Goal: Check status: Check status

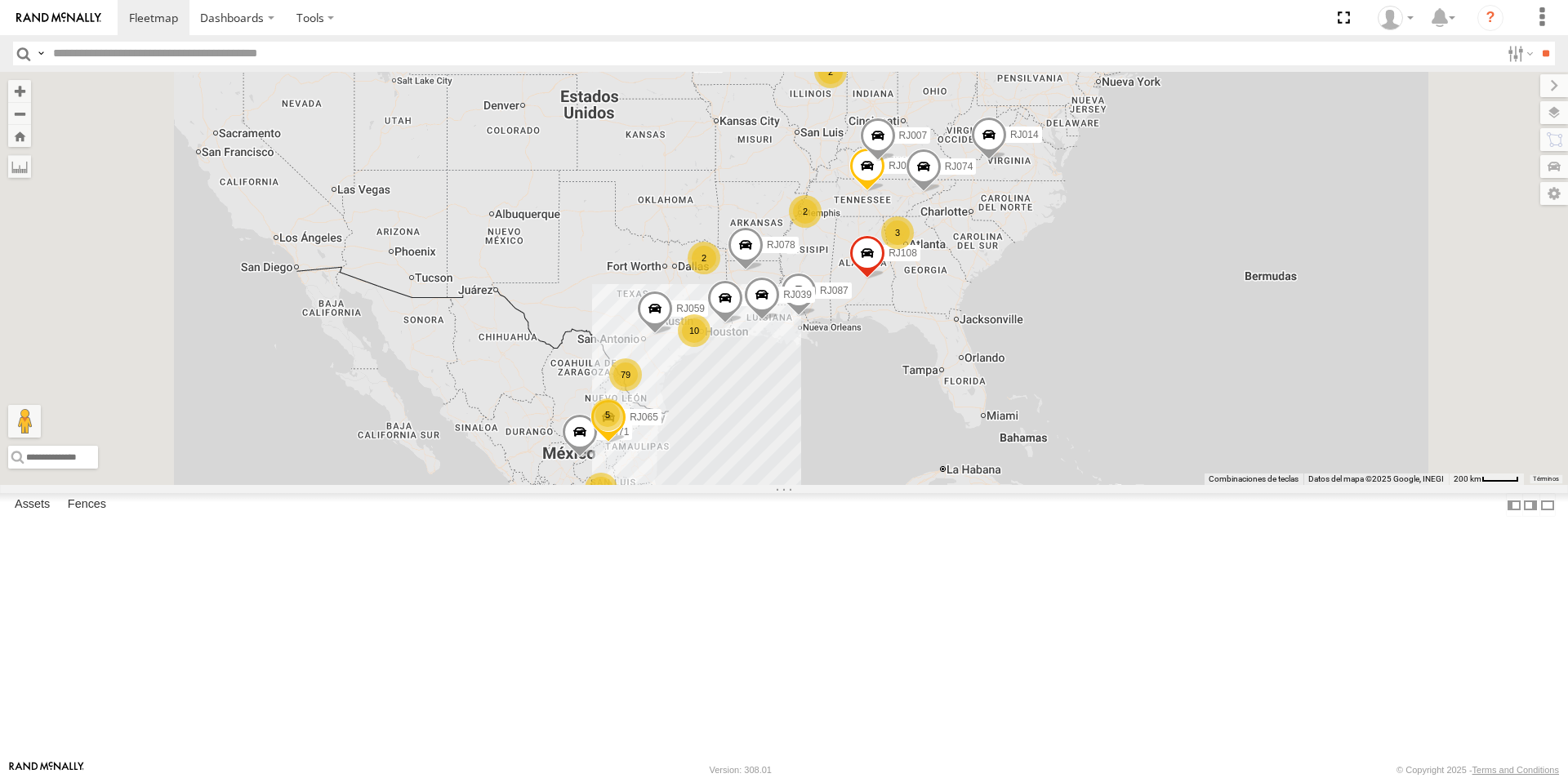
click at [244, 49] on input "text" at bounding box center [773, 54] width 1454 height 24
type input "*****"
click at [1536, 42] on input "**" at bounding box center [1546, 54] width 19 height 24
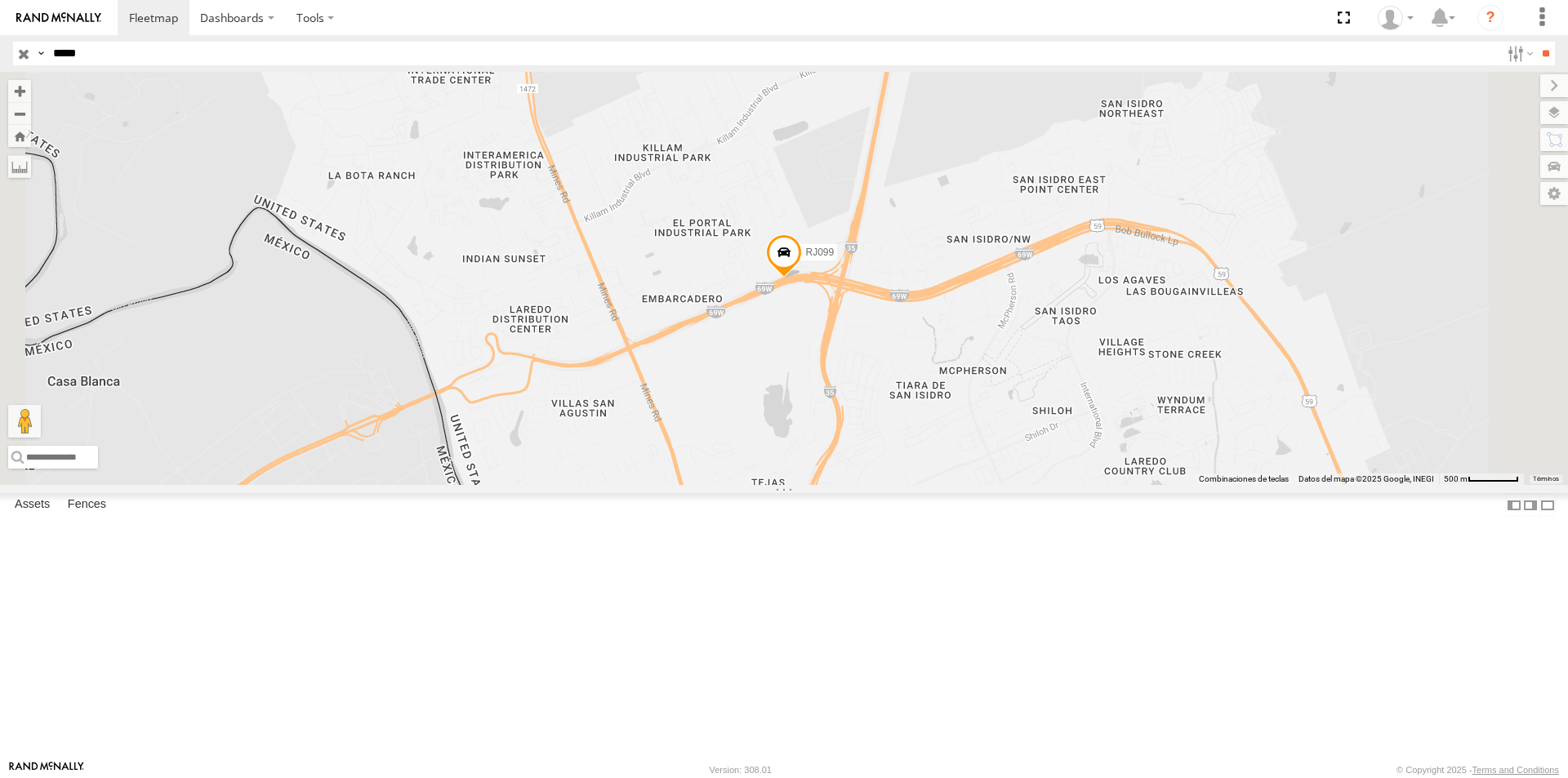
click at [986, 369] on div "RJ099" at bounding box center [784, 277] width 1568 height 413
click at [802, 278] on span at bounding box center [784, 256] width 36 height 44
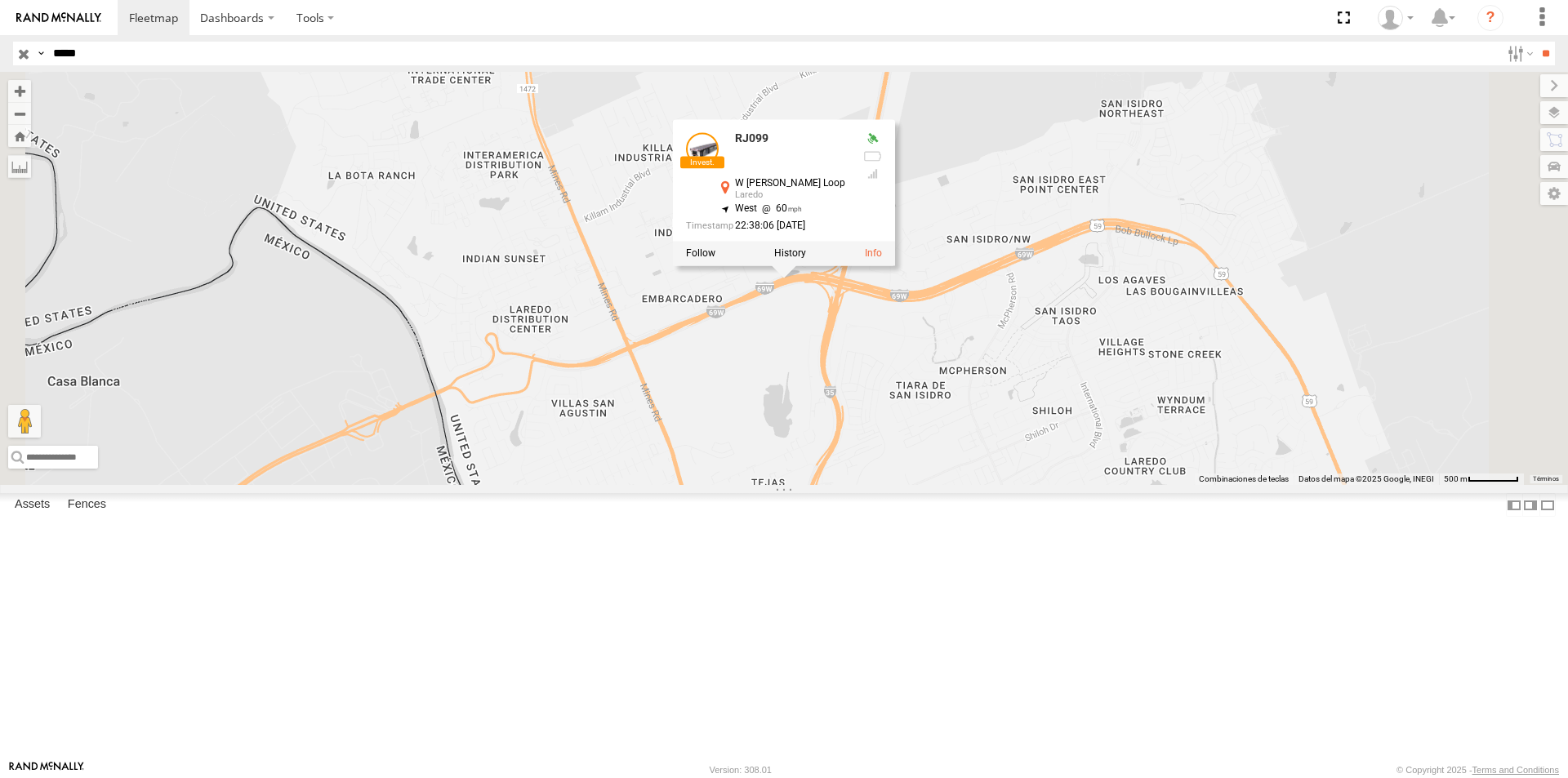
click at [1034, 463] on div "RJ099 RJ099 W [PERSON_NAME][GEOGRAPHIC_DATA] Laredo 27.60799 , -99.5003 West 60…" at bounding box center [784, 277] width 1568 height 413
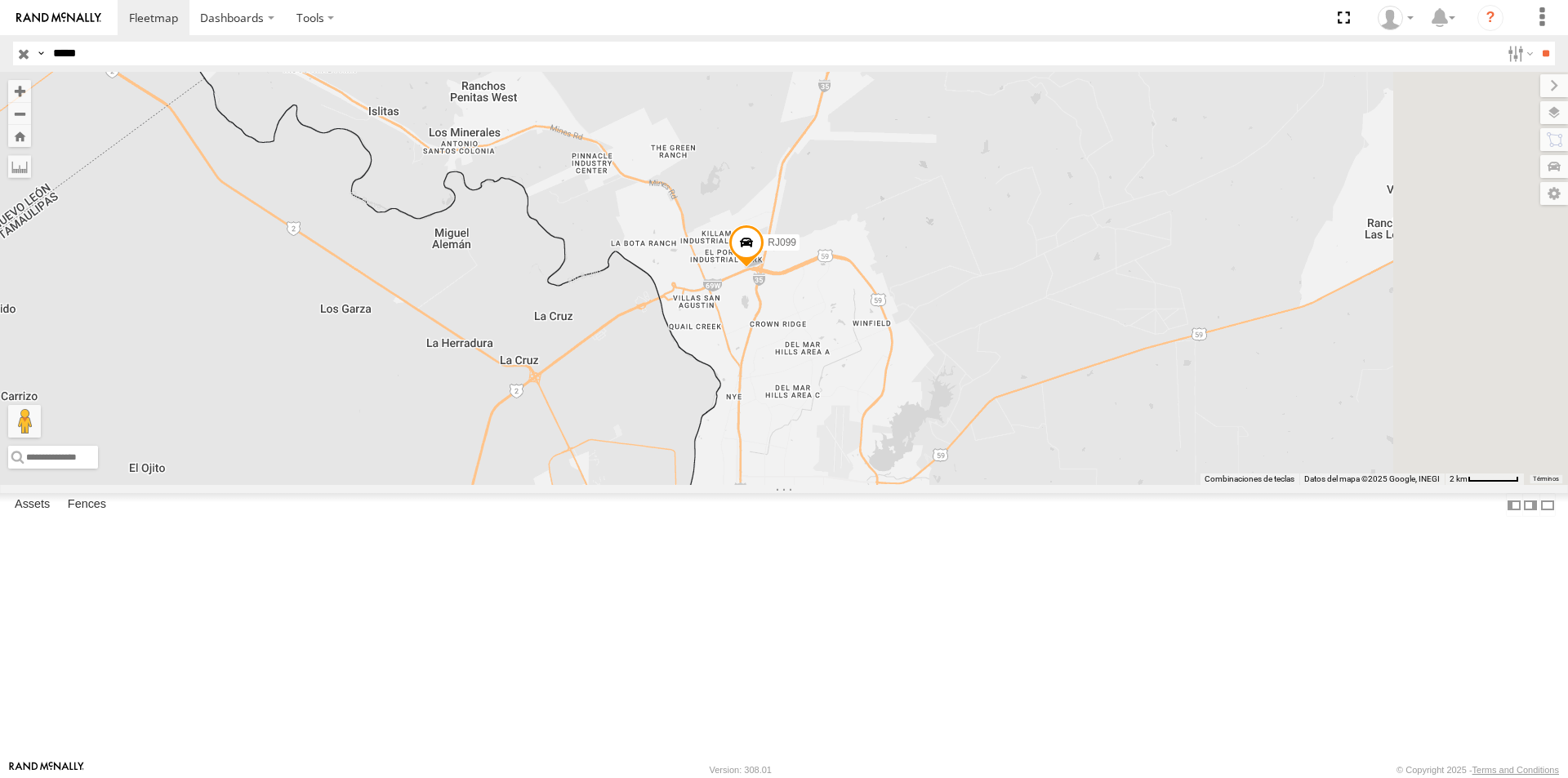
drag, startPoint x: 1105, startPoint y: 508, endPoint x: 1002, endPoint y: 450, distance: 118.2
click at [1002, 450] on div "RJ099" at bounding box center [784, 277] width 1568 height 413
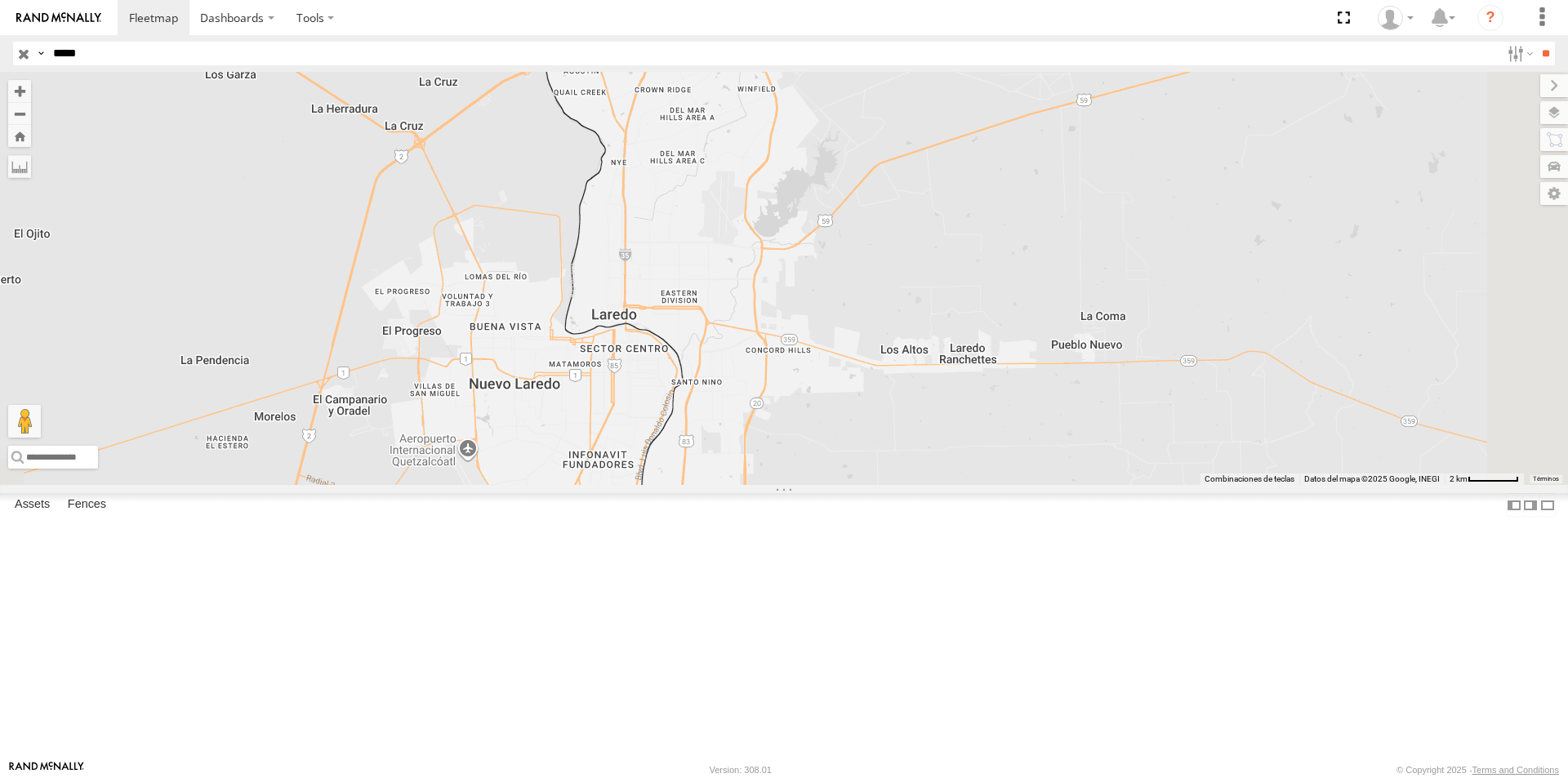
drag, startPoint x: 1028, startPoint y: 525, endPoint x: 911, endPoint y: 290, distance: 262.5
click at [911, 290] on div "RJ099" at bounding box center [784, 277] width 1568 height 413
click at [649, 34] on span at bounding box center [631, 12] width 36 height 44
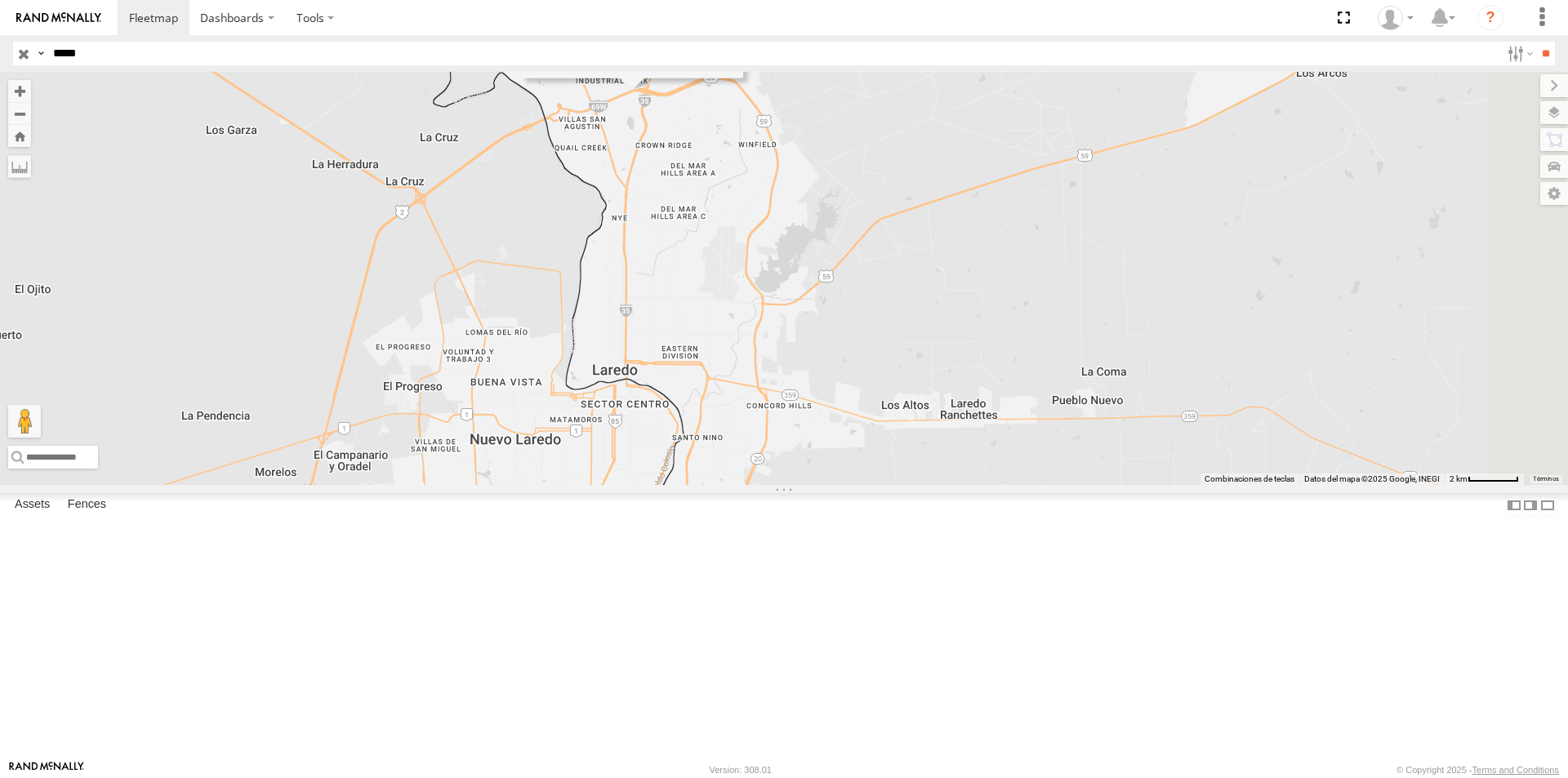
drag, startPoint x: 818, startPoint y: 340, endPoint x: 819, endPoint y: 358, distance: 18.0
click at [819, 358] on div "RJ099 RJ099 W [PERSON_NAME][GEOGRAPHIC_DATA] Laredo 27.60799 , -99.5003 West 60…" at bounding box center [784, 277] width 1568 height 413
click at [721, 391] on div "RJ099 RJ099 W [PERSON_NAME][GEOGRAPHIC_DATA] Laredo 27.60799 , -99.5003 West 60…" at bounding box center [784, 277] width 1568 height 413
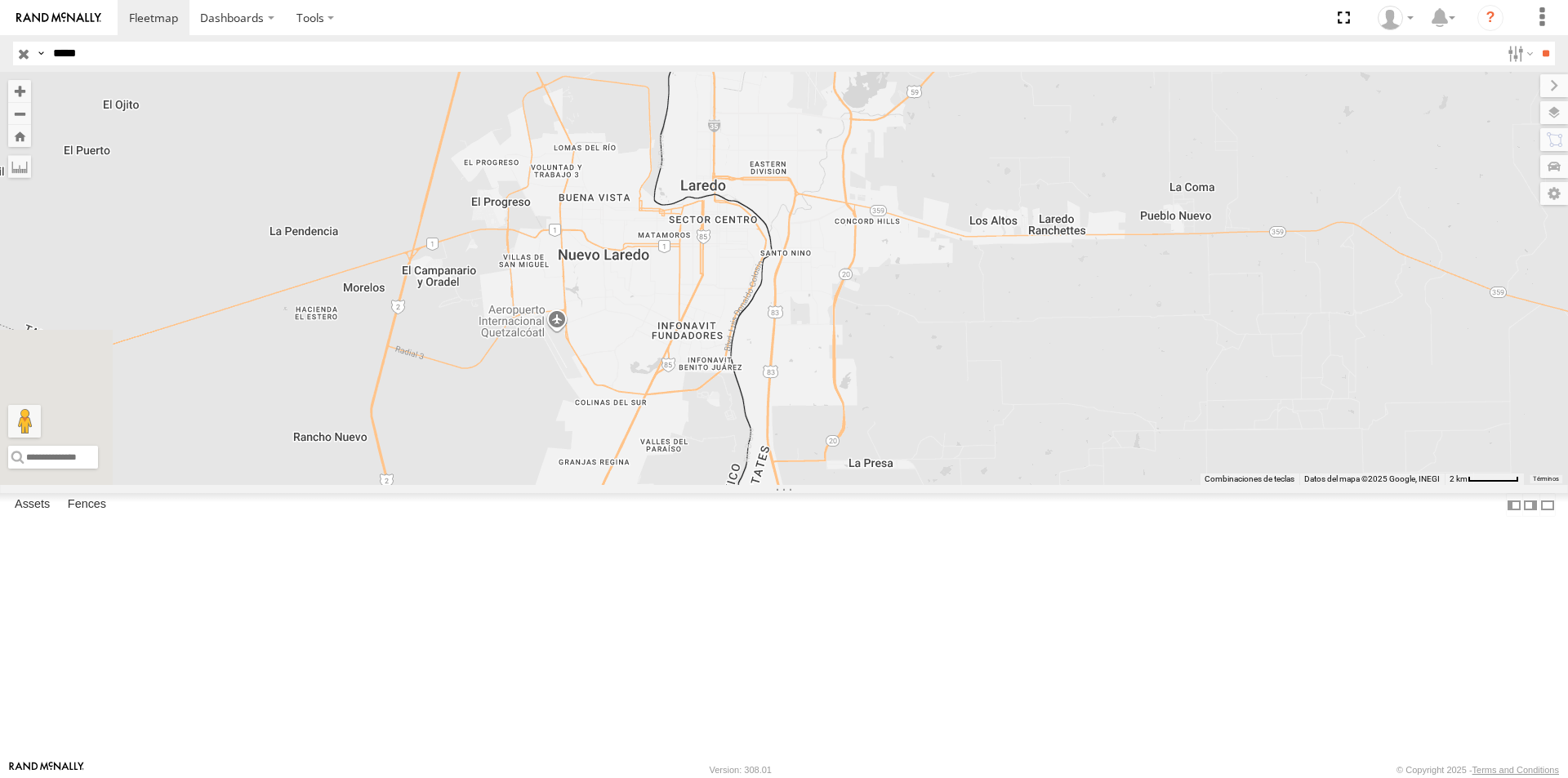
drag, startPoint x: 734, startPoint y: 520, endPoint x: 819, endPoint y: 348, distance: 191.9
click at [819, 348] on div "RJ099" at bounding box center [784, 277] width 1568 height 413
